Goal: Task Accomplishment & Management: Manage account settings

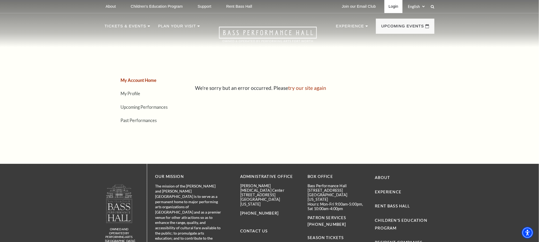
click at [390, 8] on link "Login" at bounding box center [393, 6] width 18 height 13
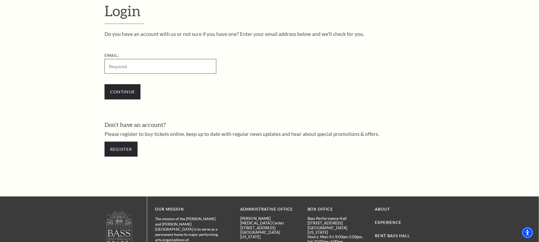
scroll to position [184, 0]
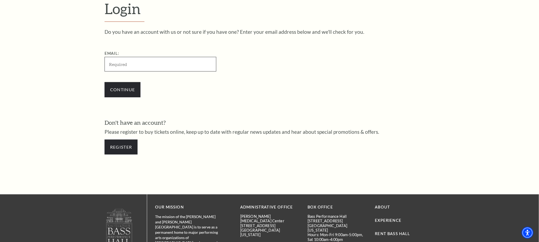
drag, startPoint x: 166, startPoint y: 65, endPoint x: 161, endPoint y: 66, distance: 5.7
click at [164, 66] on input "Email:" at bounding box center [160, 64] width 112 height 15
click at [175, 69] on input "Email:" at bounding box center [160, 64] width 112 height 15
paste input "4691513/jovsmart35@gmail.com"
drag, startPoint x: 126, startPoint y: 62, endPoint x: 7, endPoint y: 47, distance: 119.7
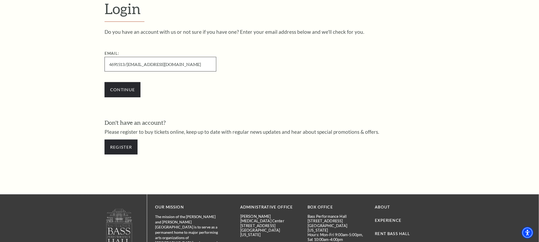
click at [156, 64] on input "[EMAIL_ADDRESS][DOMAIN_NAME]" at bounding box center [160, 64] width 112 height 15
type input "[EMAIL_ADDRESS][DOMAIN_NAME]"
click at [128, 87] on input "Continue" at bounding box center [122, 89] width 36 height 15
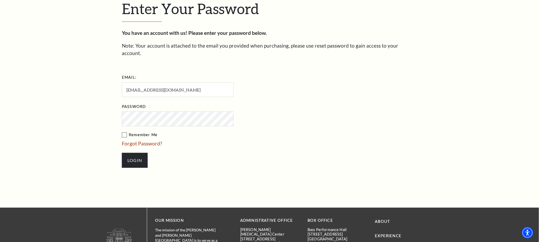
click at [122, 153] on input "Login" at bounding box center [135, 160] width 26 height 15
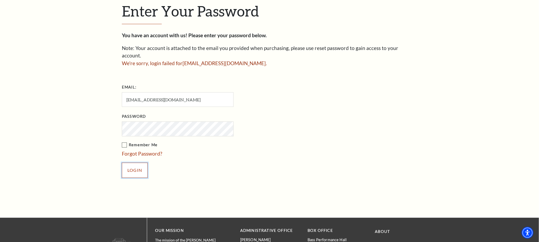
click at [140, 163] on input "Login" at bounding box center [135, 170] width 26 height 15
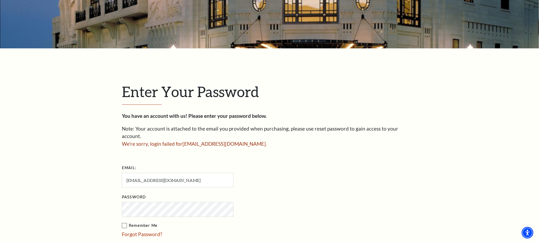
scroll to position [199, 0]
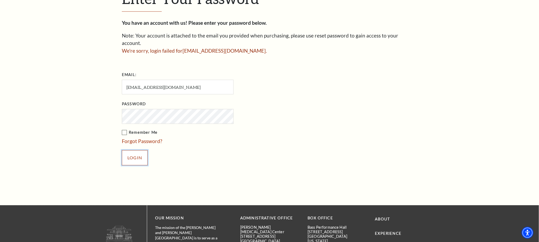
click at [124, 150] on input "Login" at bounding box center [135, 157] width 26 height 15
